Goal: Task Accomplishment & Management: Use online tool/utility

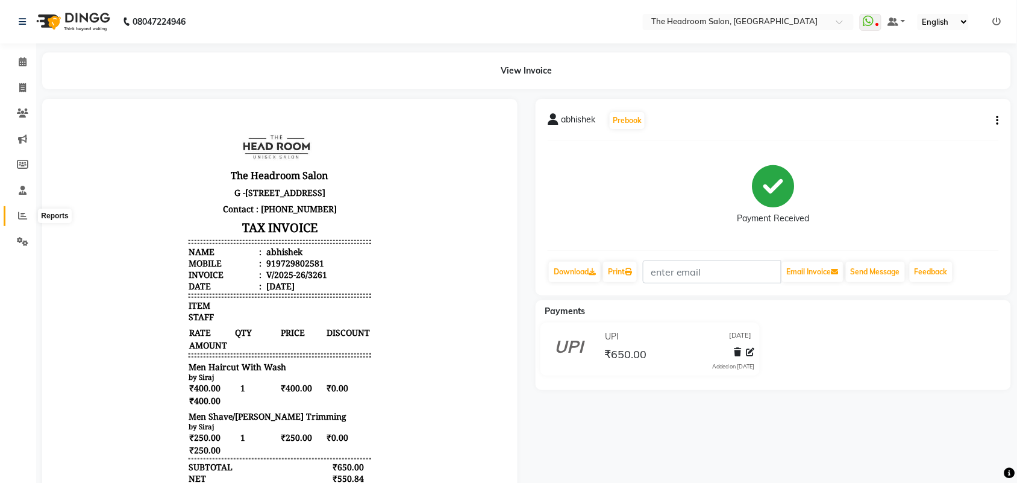
click at [16, 218] on span at bounding box center [22, 216] width 21 height 14
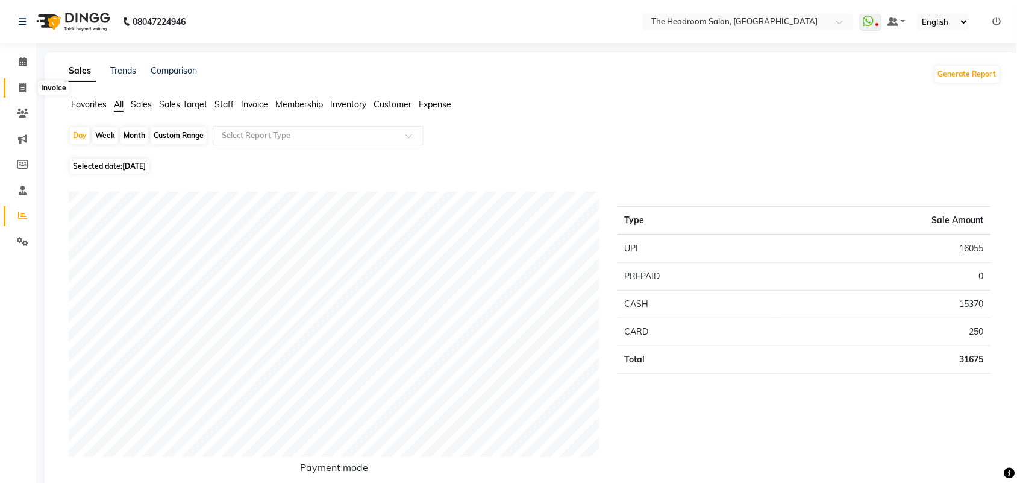
click at [22, 89] on icon at bounding box center [22, 87] width 7 height 9
select select "service"
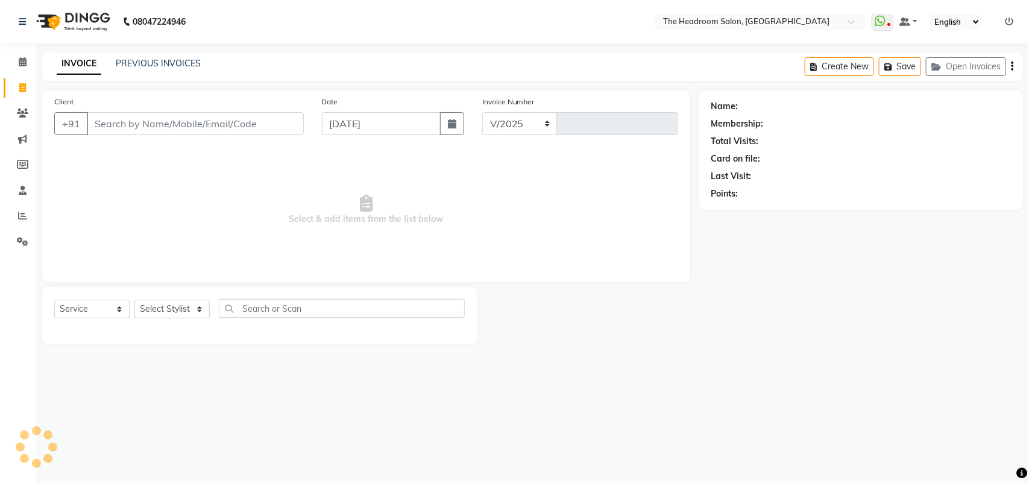
select select "6933"
type input "3262"
select select "58237"
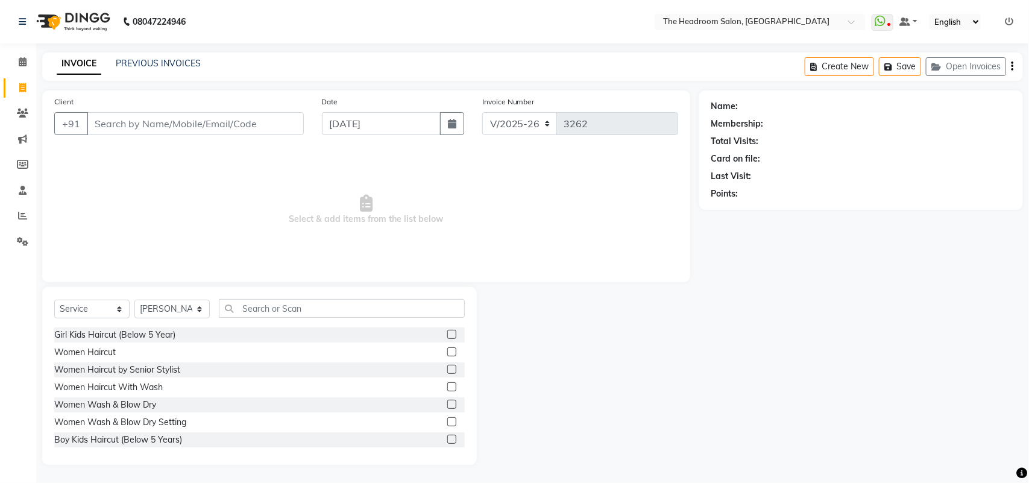
click at [22, 89] on icon at bounding box center [22, 87] width 7 height 9
select select "service"
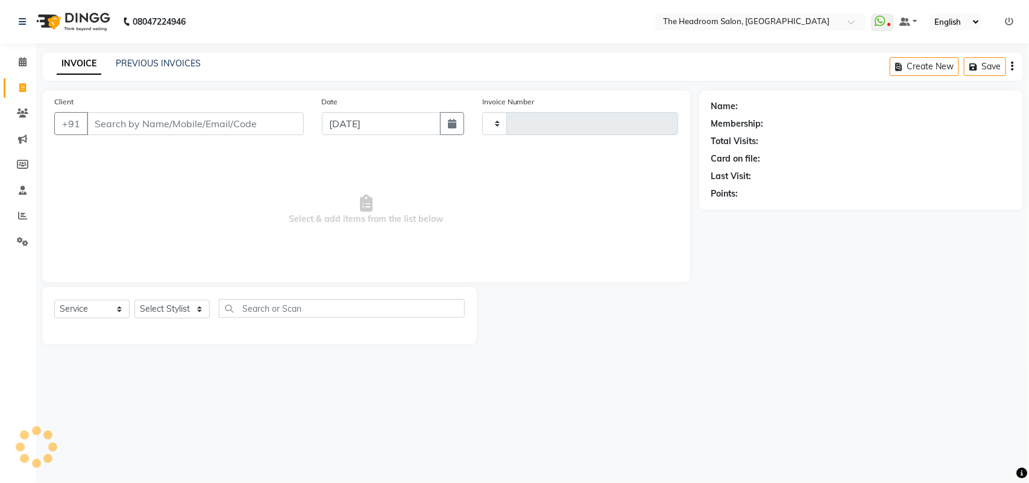
type input "3262"
select select "6933"
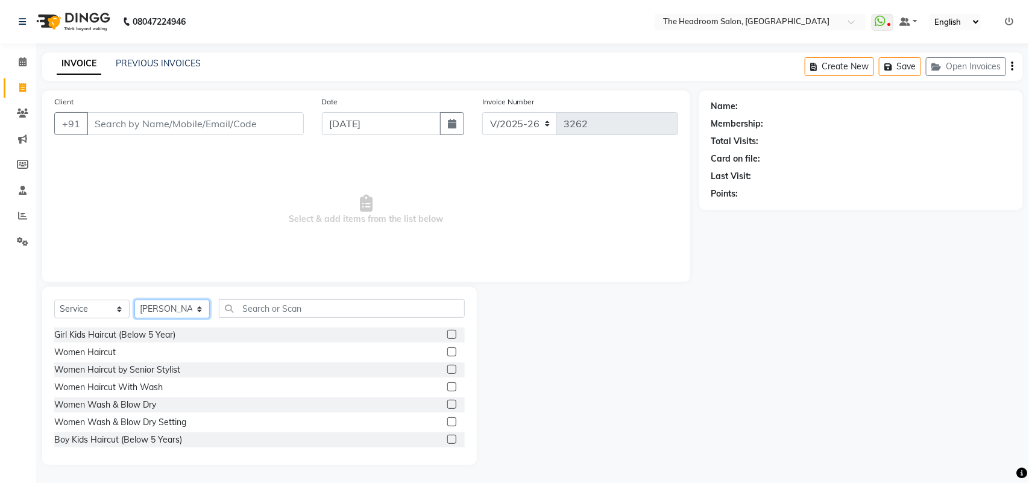
click at [200, 308] on select "Select Stylist [PERSON_NAME] Deepak [PERSON_NAME] [PERSON_NAME] Manager [PERSON…" at bounding box center [171, 308] width 75 height 19
select select "79453"
click at [134, 299] on select "Select Stylist [PERSON_NAME] Deepak [PERSON_NAME] [PERSON_NAME] Manager [PERSON…" at bounding box center [171, 308] width 75 height 19
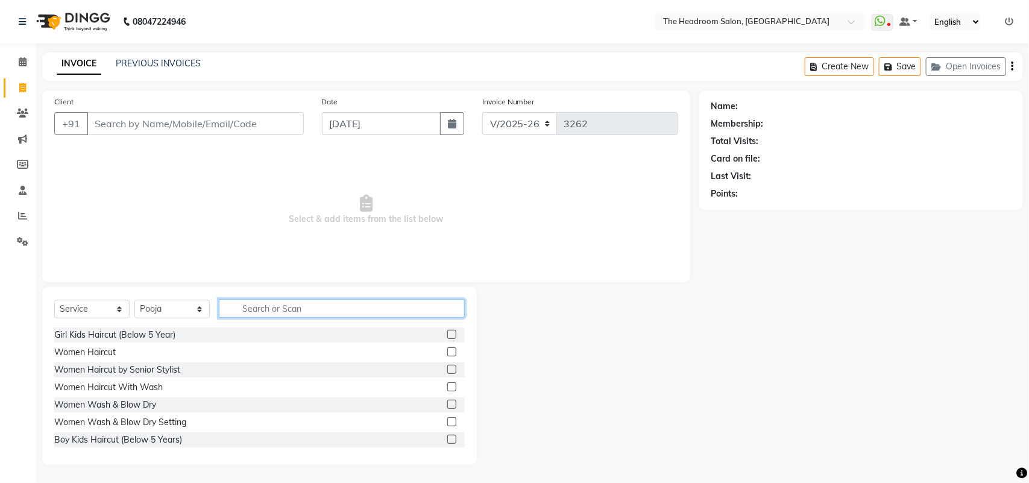
click at [286, 305] on input "text" at bounding box center [342, 308] width 246 height 19
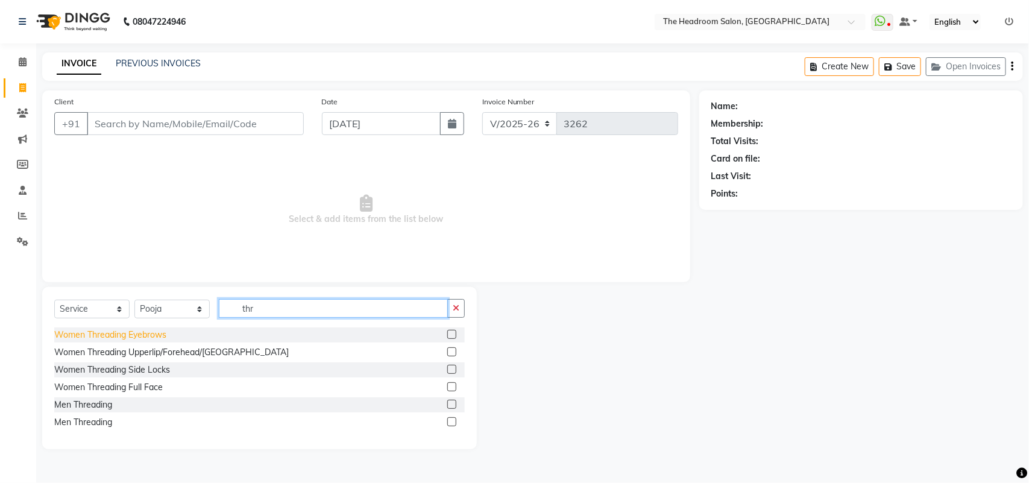
type input "thr"
click at [103, 333] on div "Women Threading Eyebrows" at bounding box center [110, 334] width 112 height 13
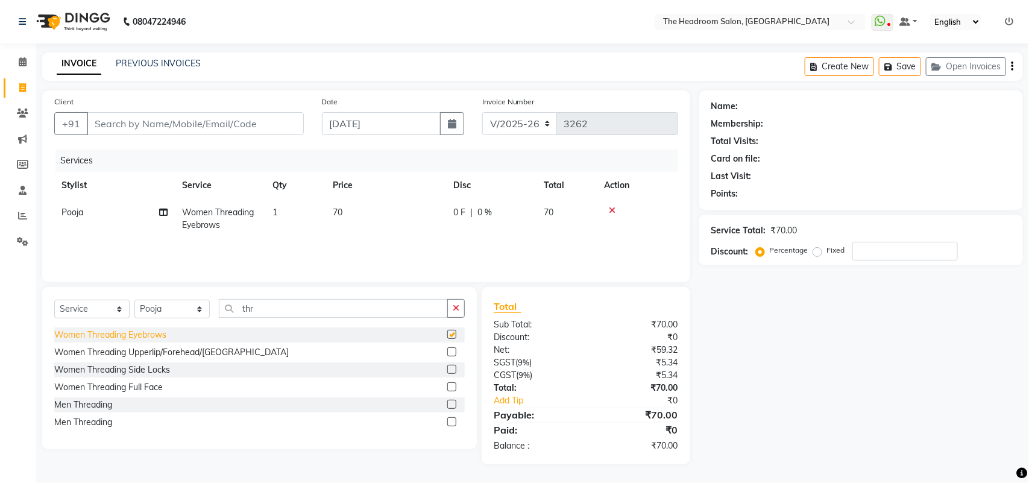
checkbox input "false"
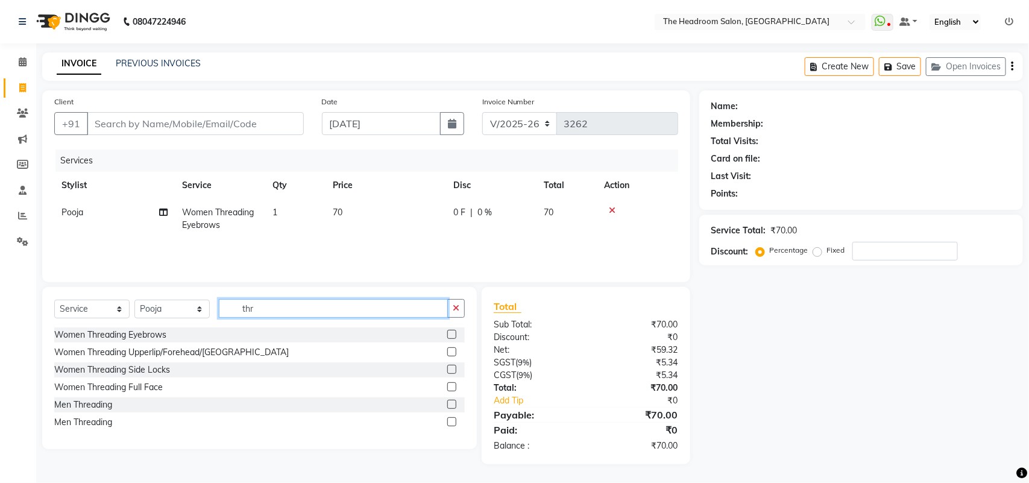
click at [291, 304] on input "thr" at bounding box center [333, 308] width 229 height 19
type input "t"
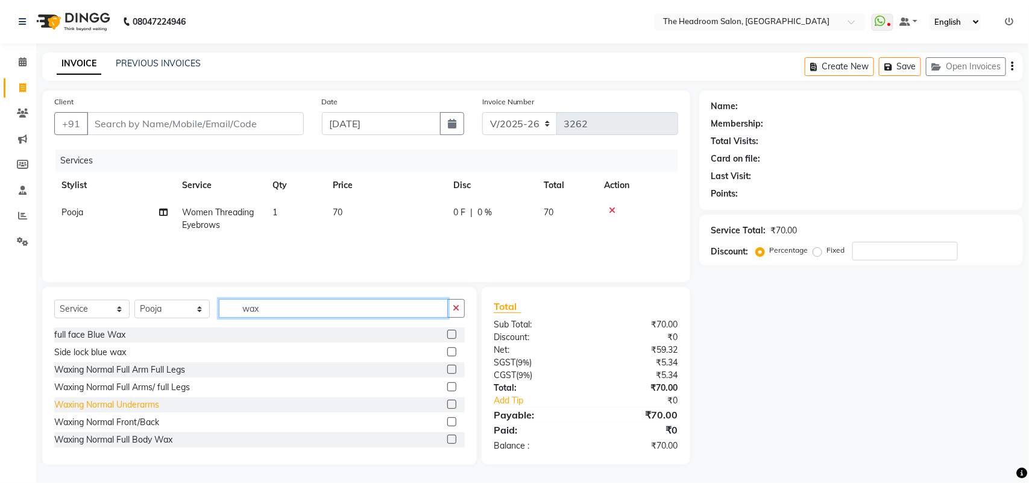
type input "wax"
click at [155, 405] on div "Waxing Normal Underarms" at bounding box center [106, 404] width 105 height 13
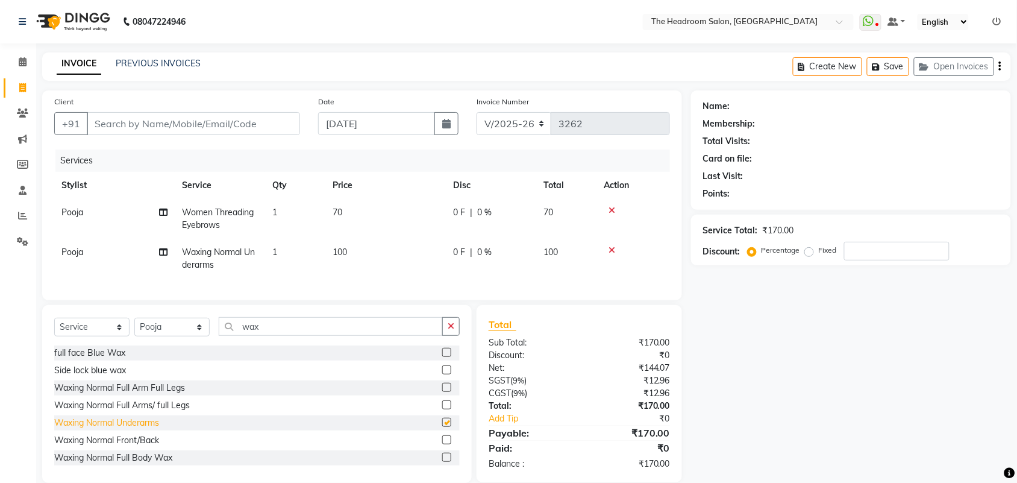
checkbox input "false"
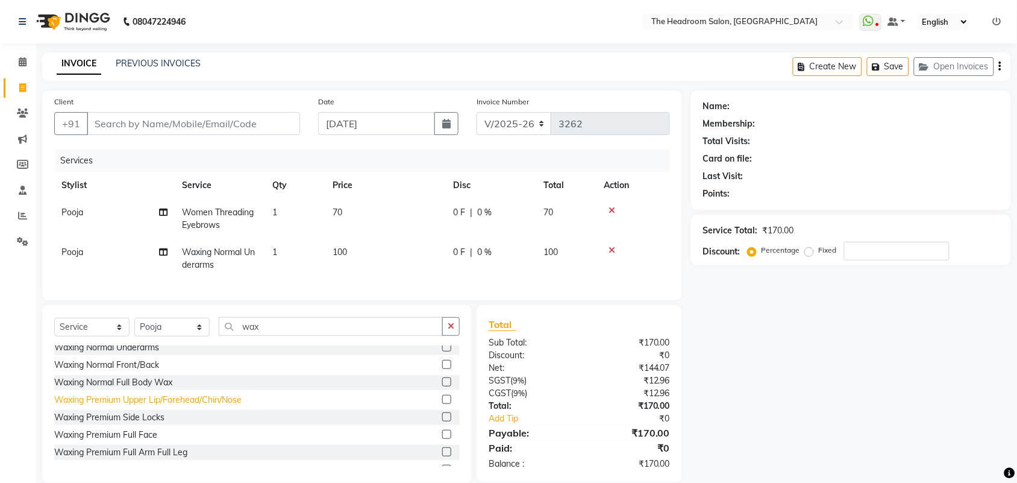
click at [207, 406] on div "Waxing Premium Upper Lip/Forehead/Chin/Nose" at bounding box center [147, 399] width 187 height 13
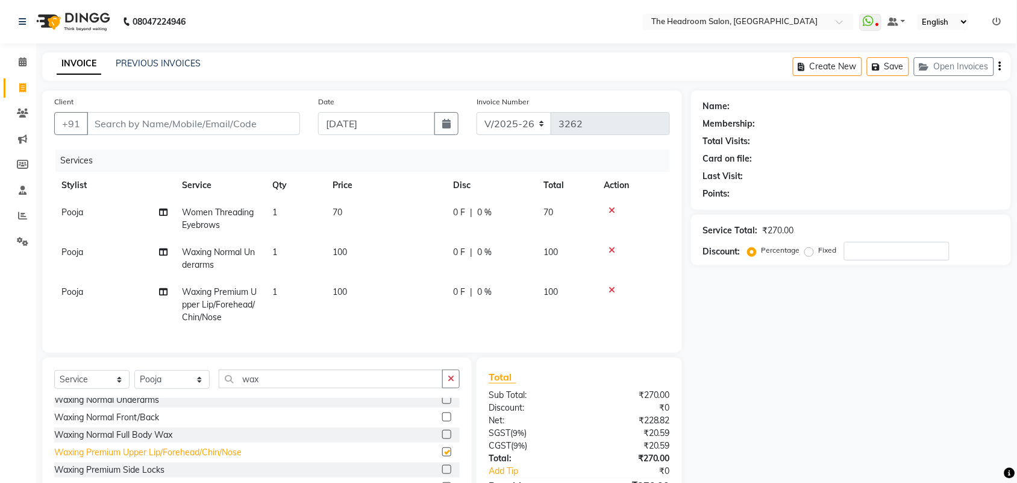
checkbox input "false"
click at [615, 247] on div at bounding box center [633, 250] width 59 height 8
click at [613, 247] on icon at bounding box center [612, 250] width 7 height 8
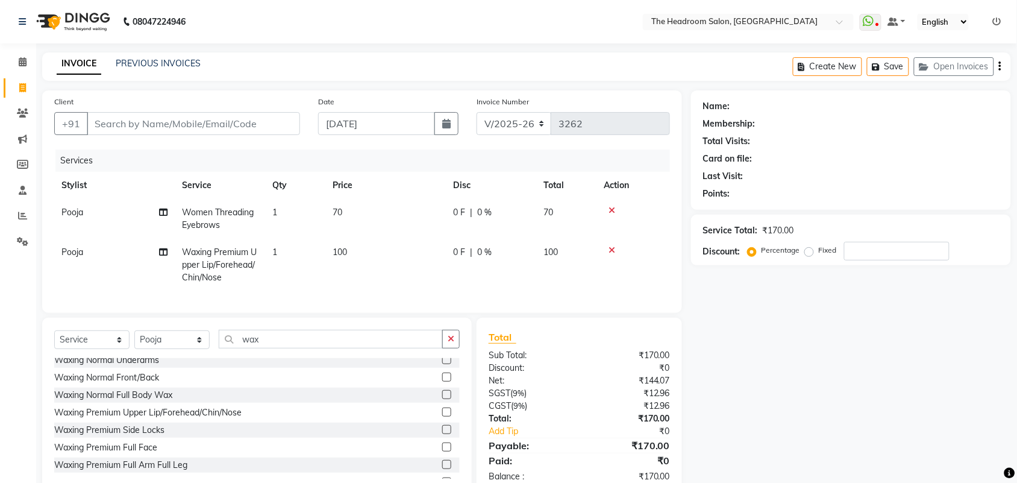
click at [275, 249] on span "1" at bounding box center [274, 251] width 5 height 11
select select "79453"
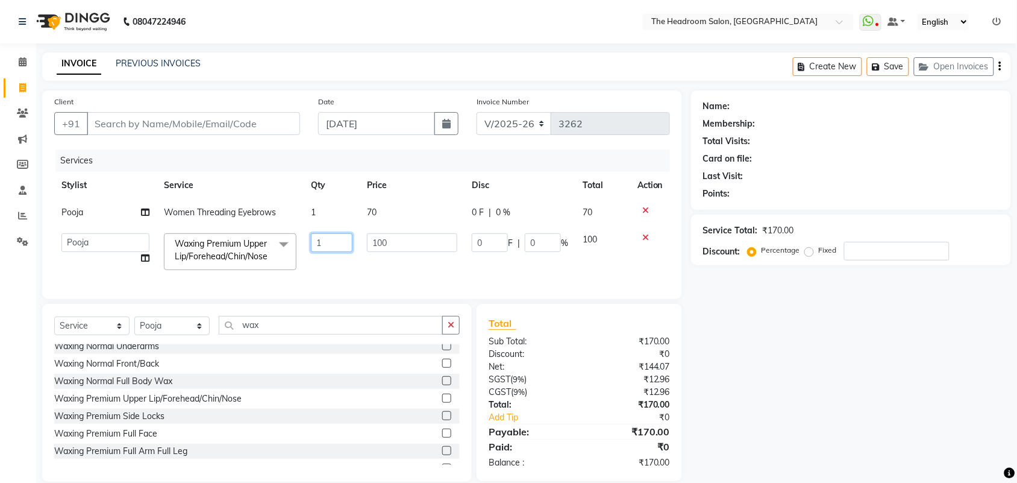
click at [331, 236] on input "1" at bounding box center [332, 242] width 42 height 19
type input "2"
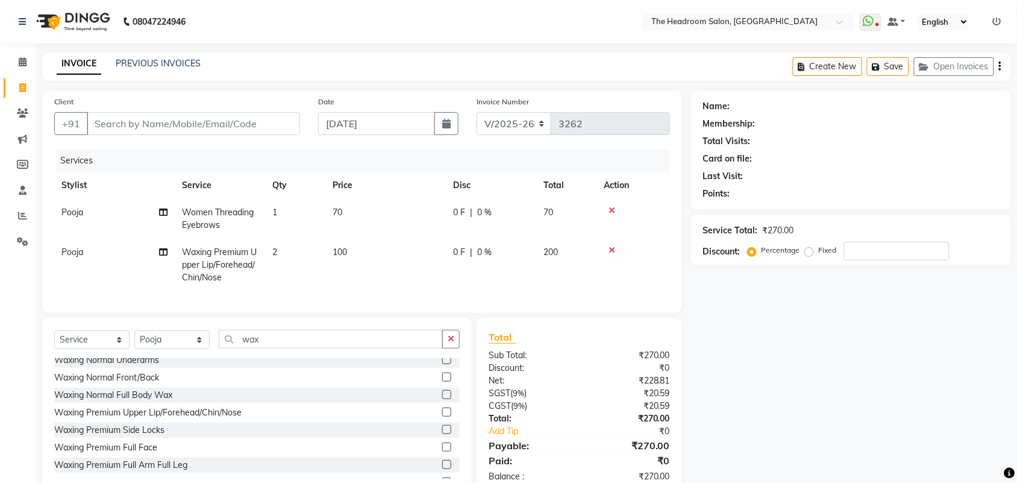
click at [718, 335] on div "Name: Membership: Total Visits: Card on file: Last Visit: Points: Service Total…" at bounding box center [855, 292] width 329 height 405
click at [131, 115] on input "Client" at bounding box center [193, 123] width 213 height 23
type input "9"
type input "0"
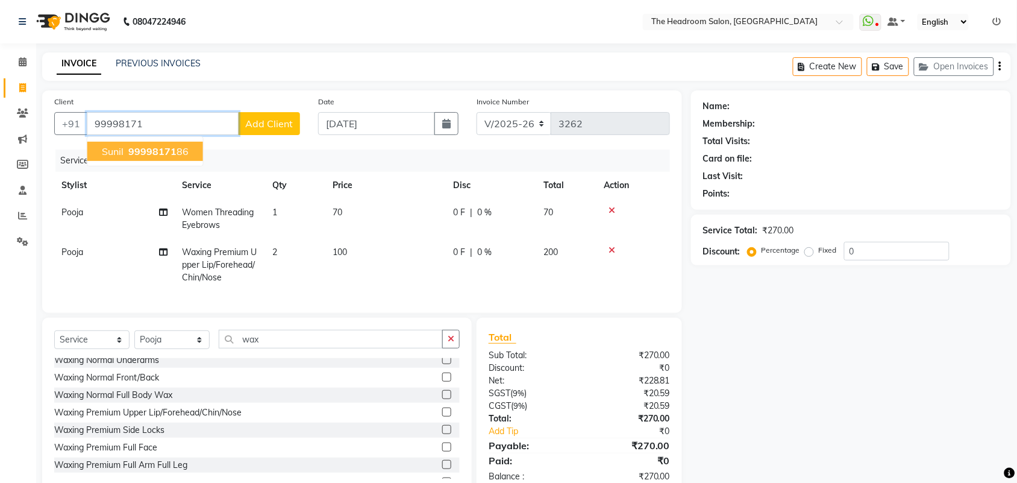
click at [119, 142] on button "sunil 99998171 86" at bounding box center [145, 151] width 116 height 19
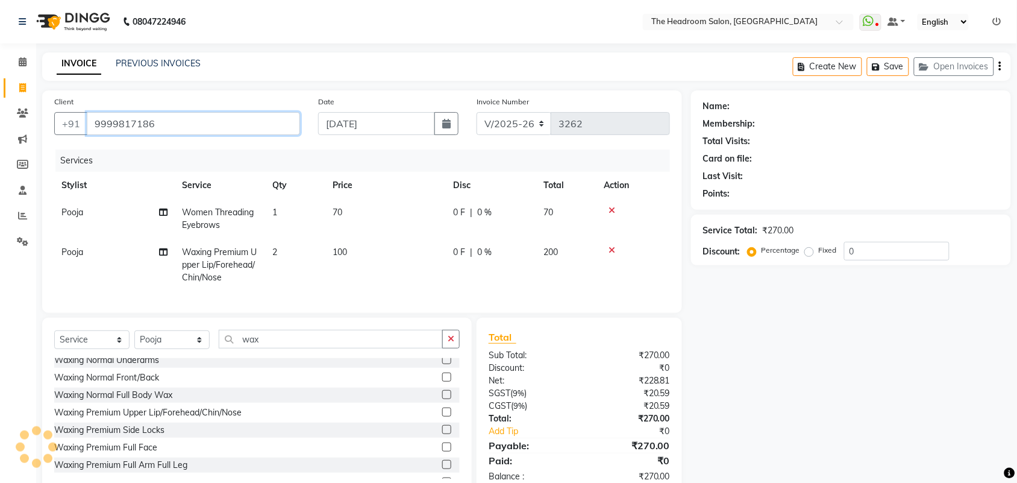
type input "9999817186"
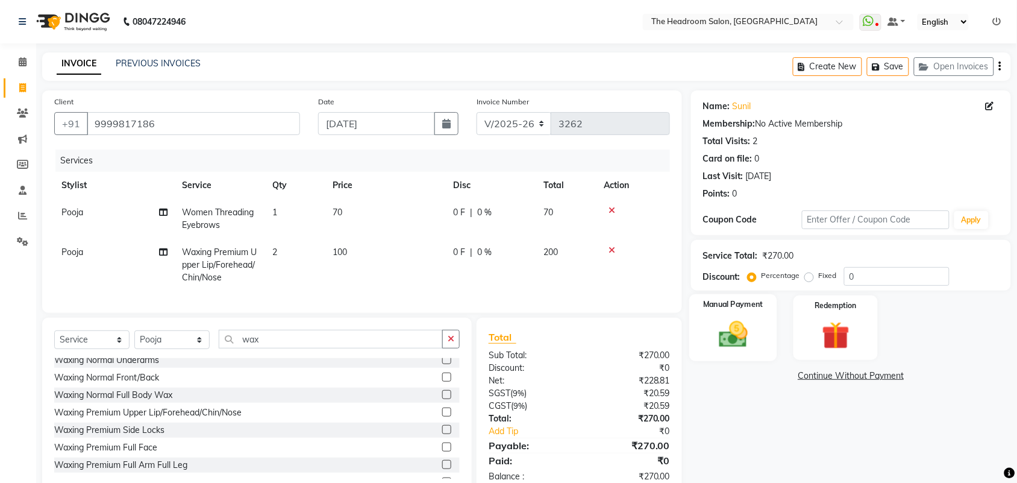
click at [740, 354] on div "Manual Payment" at bounding box center [733, 327] width 88 height 67
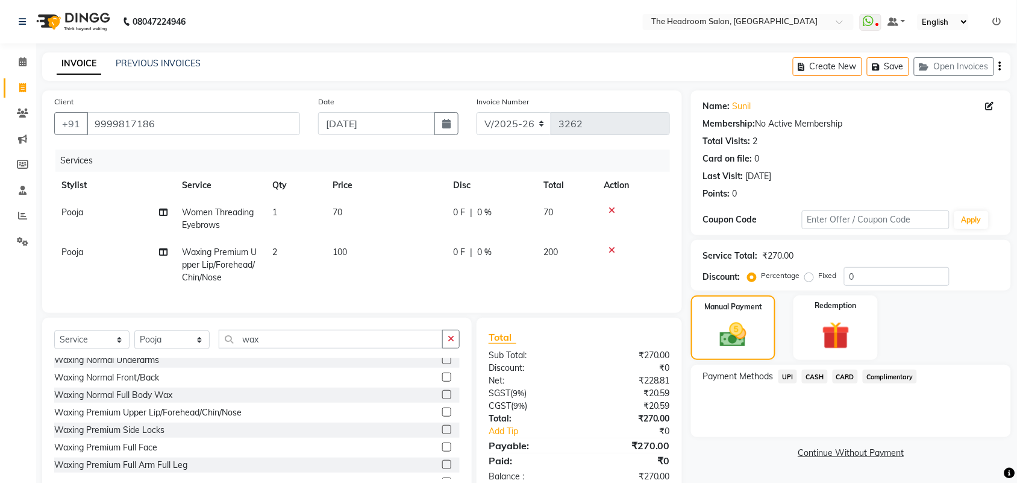
click at [784, 377] on span "UPI" at bounding box center [787, 376] width 19 height 14
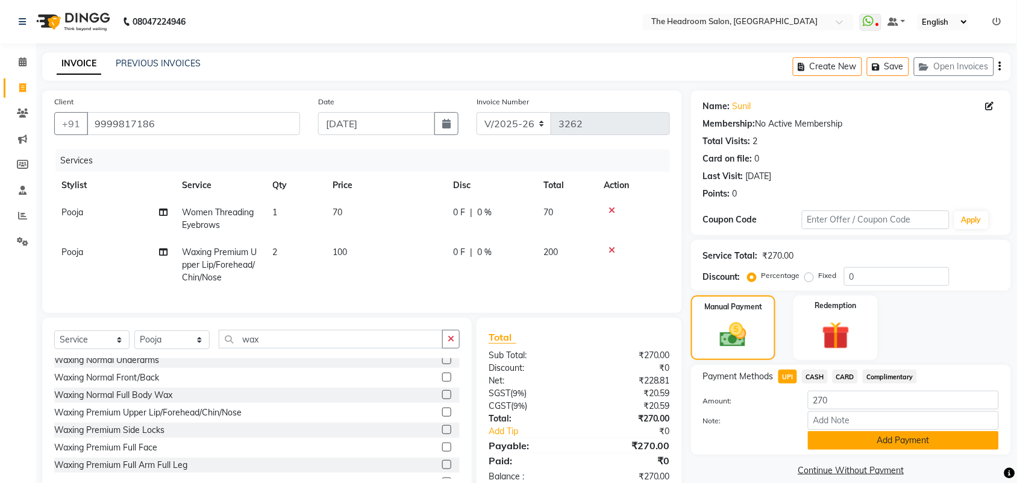
click at [859, 434] on button "Add Payment" at bounding box center [903, 440] width 191 height 19
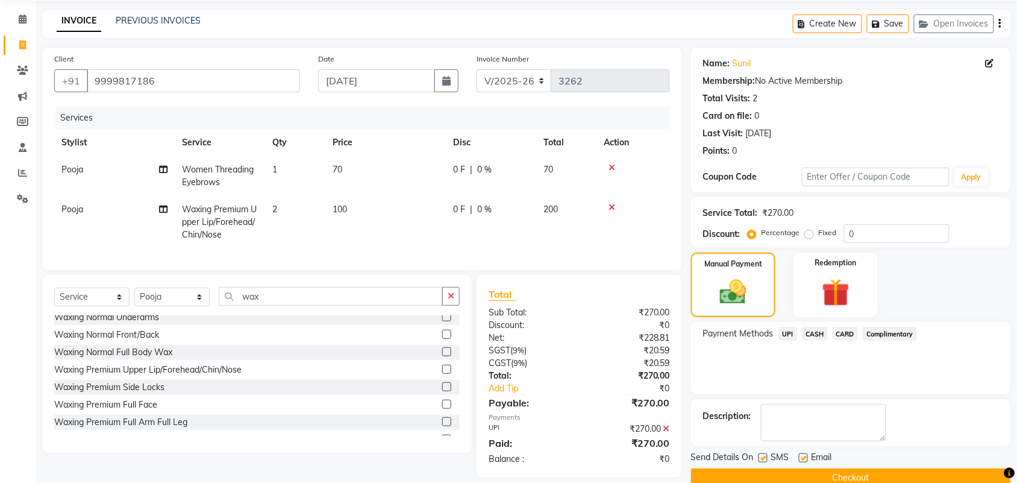
scroll to position [66, 0]
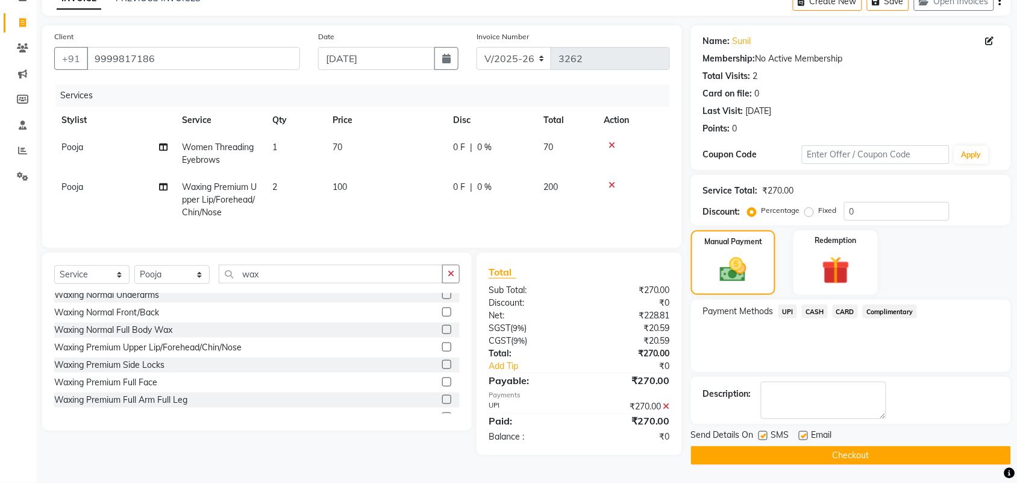
click at [995, 452] on button "Checkout" at bounding box center [851, 455] width 320 height 19
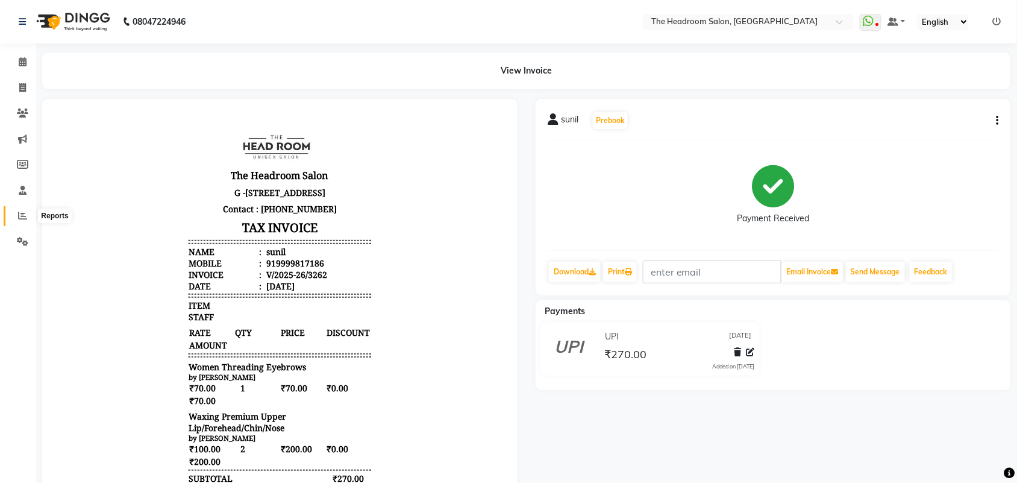
click at [19, 217] on icon at bounding box center [22, 215] width 9 height 9
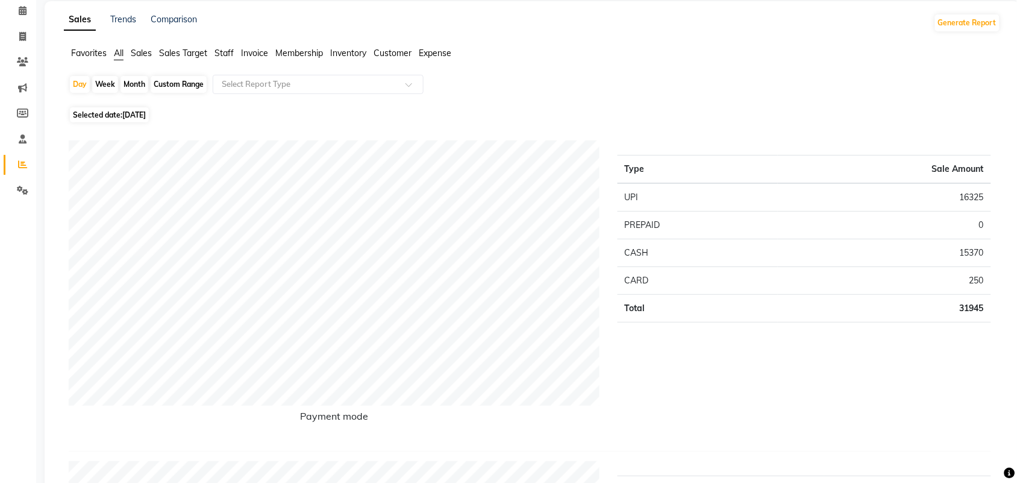
scroll to position [75, 0]
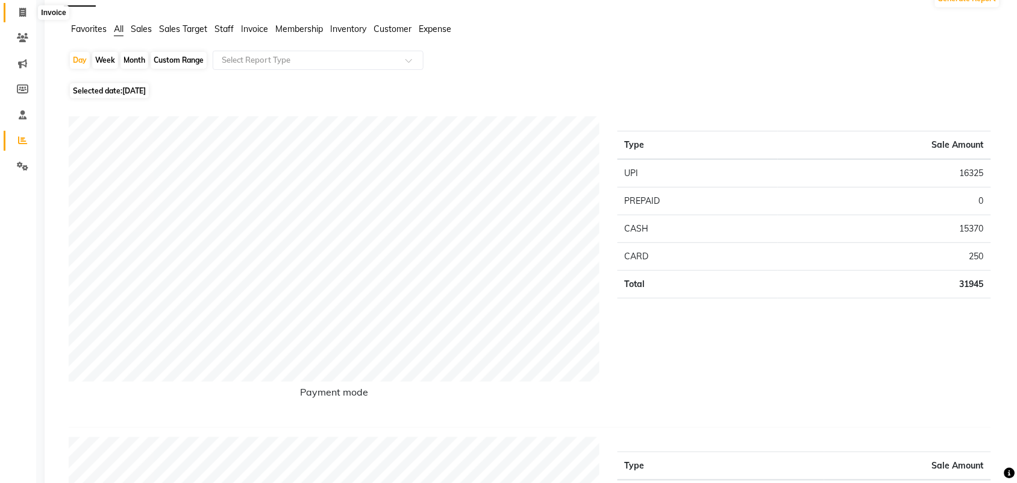
click at [22, 16] on icon at bounding box center [22, 12] width 7 height 9
select select "service"
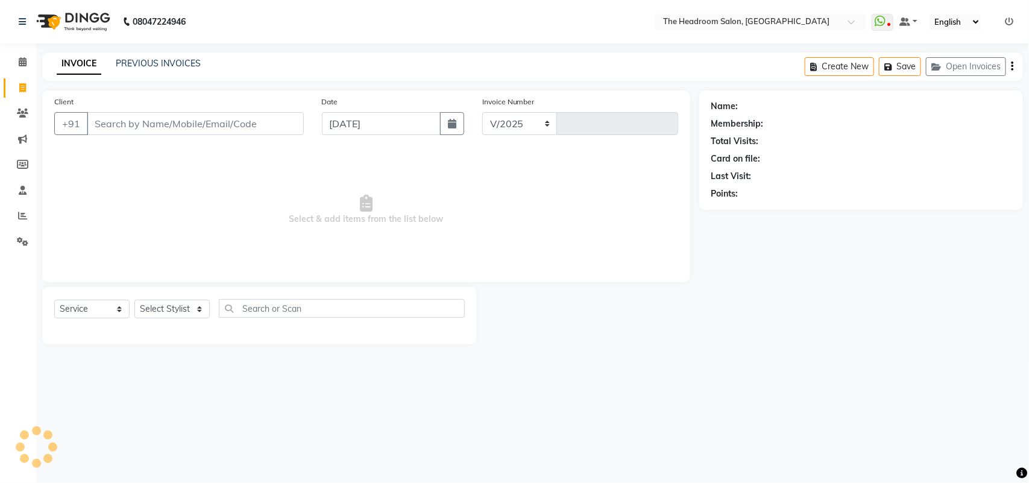
select select "6933"
type input "3263"
